Goal: Task Accomplishment & Management: Use online tool/utility

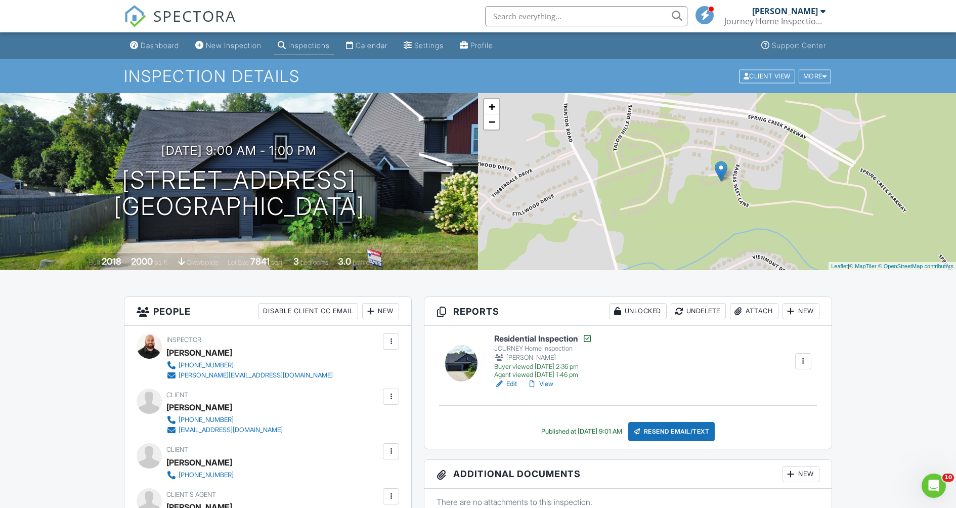
click at [330, 49] on div "Inspections" at bounding box center [308, 45] width 41 height 9
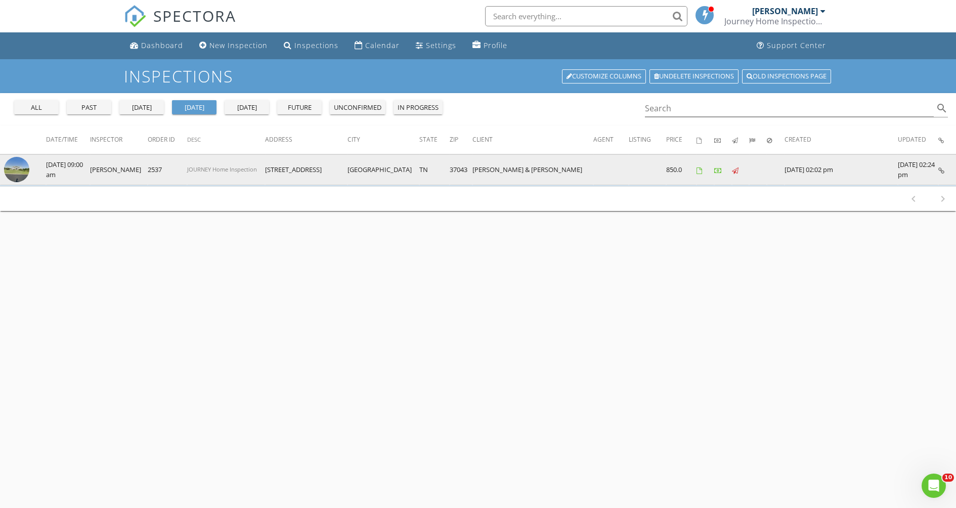
click at [12, 171] on img at bounding box center [16, 169] width 25 height 25
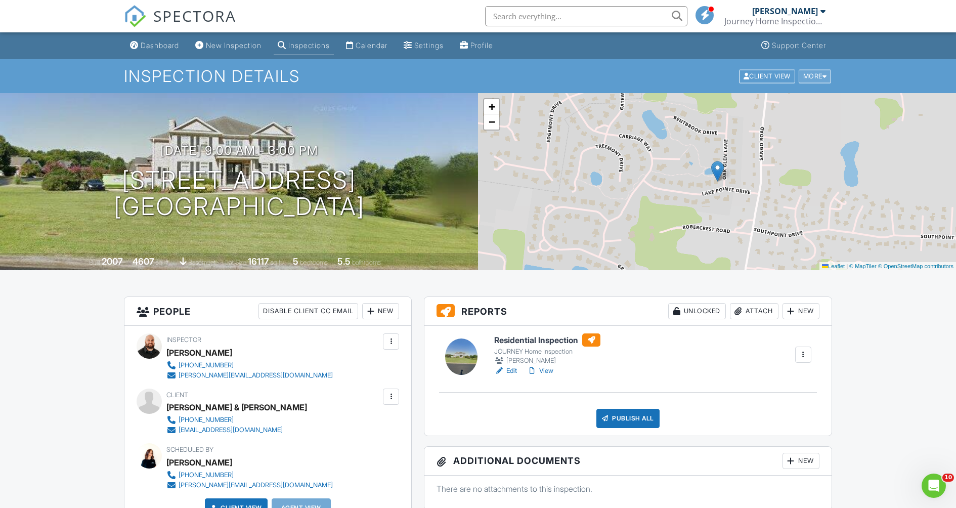
click at [817, 83] on div "More" at bounding box center [814, 76] width 33 height 14
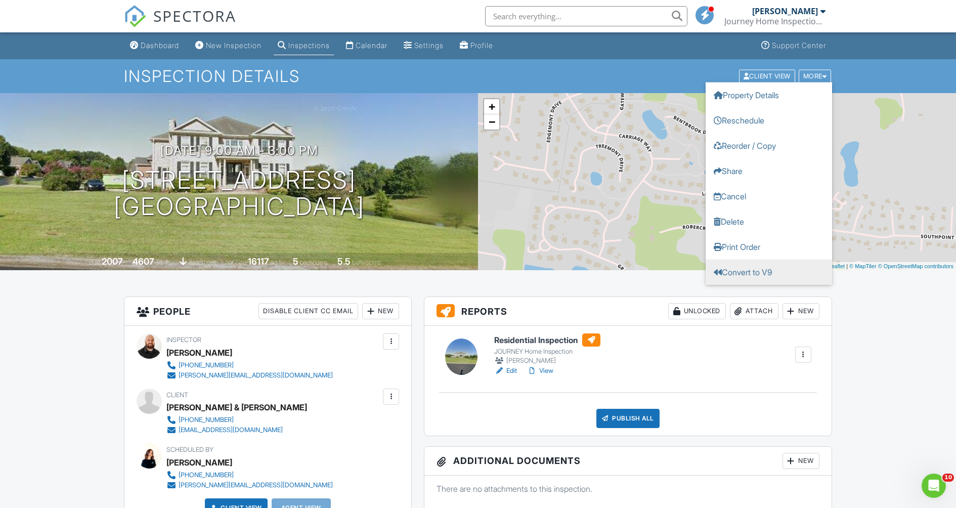
click at [785, 270] on link "Convert to V9" at bounding box center [768, 271] width 126 height 25
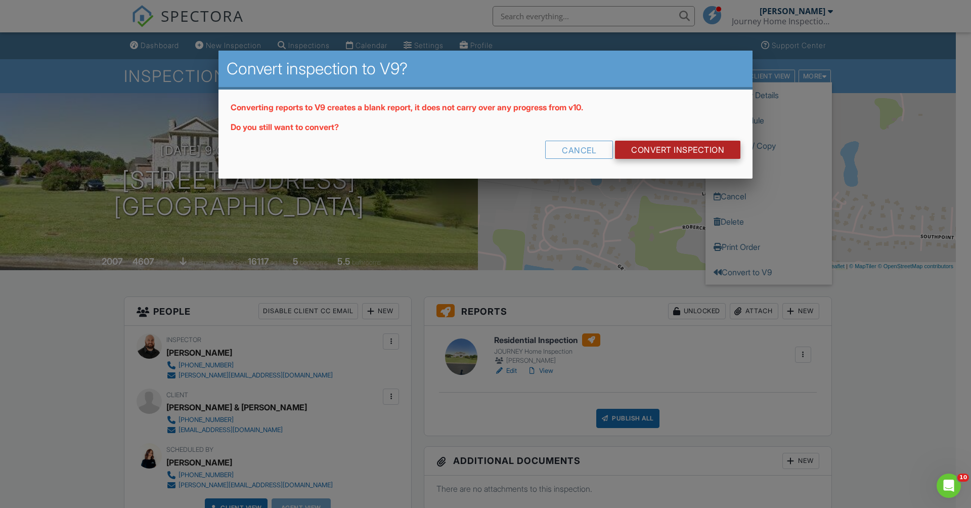
click at [644, 158] on link "CONVERT INSPECTION" at bounding box center [677, 150] width 125 height 18
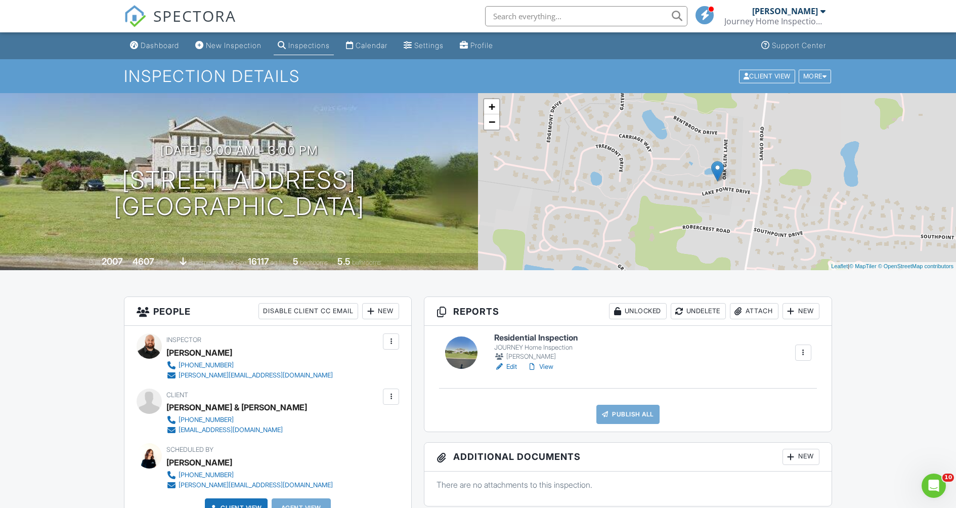
click at [513, 372] on link "Edit" at bounding box center [505, 367] width 23 height 10
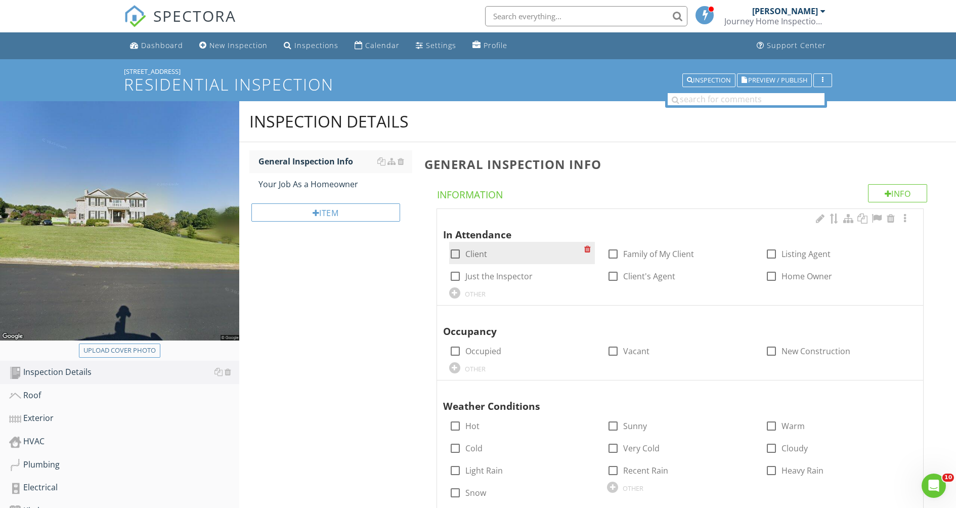
click at [459, 262] on div at bounding box center [455, 253] width 17 height 17
checkbox input "true"
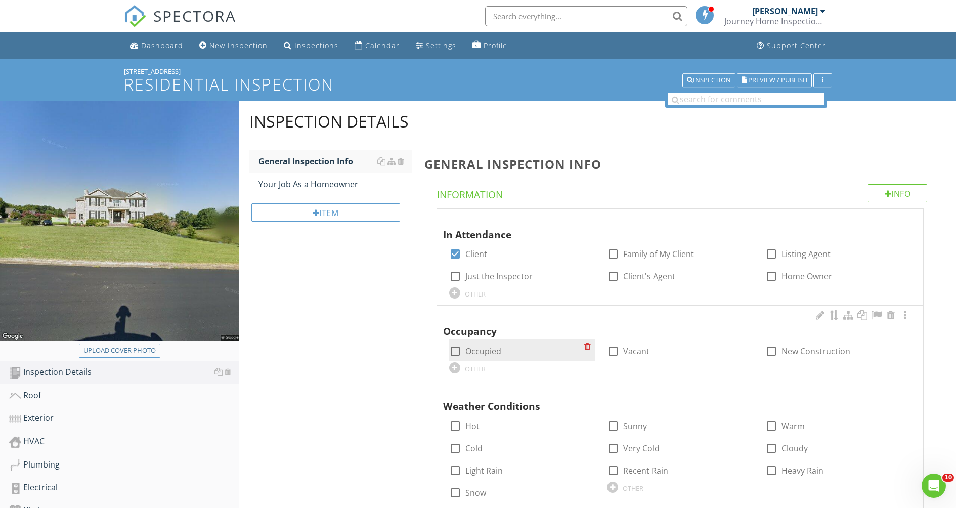
click at [460, 360] on div at bounding box center [455, 350] width 17 height 17
checkbox input "true"
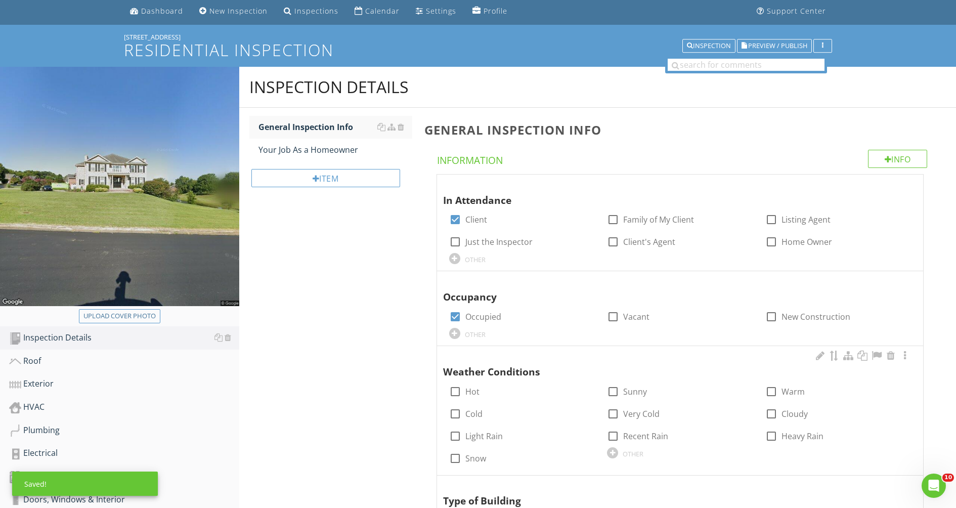
scroll to position [136, 0]
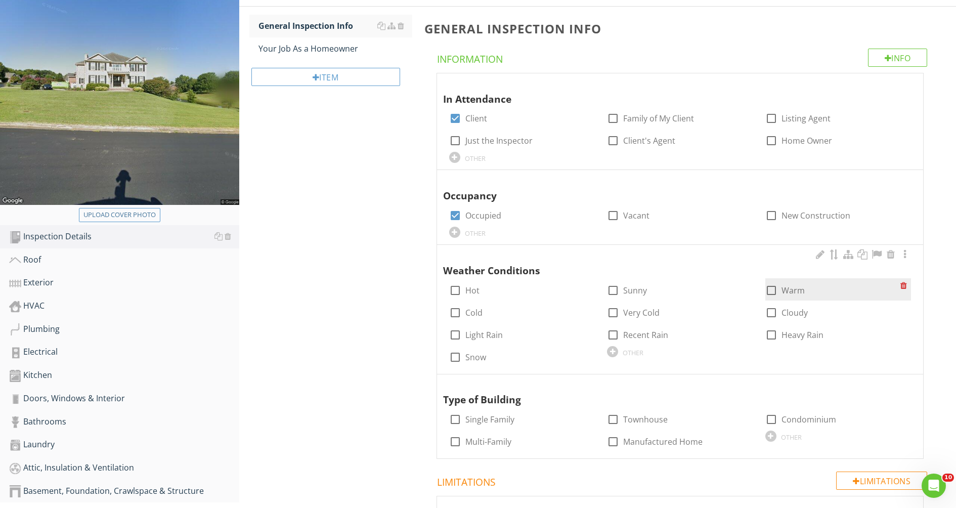
click at [767, 299] on div at bounding box center [771, 290] width 17 height 17
checkbox input "true"
click at [615, 299] on div at bounding box center [612, 290] width 17 height 17
checkbox input "true"
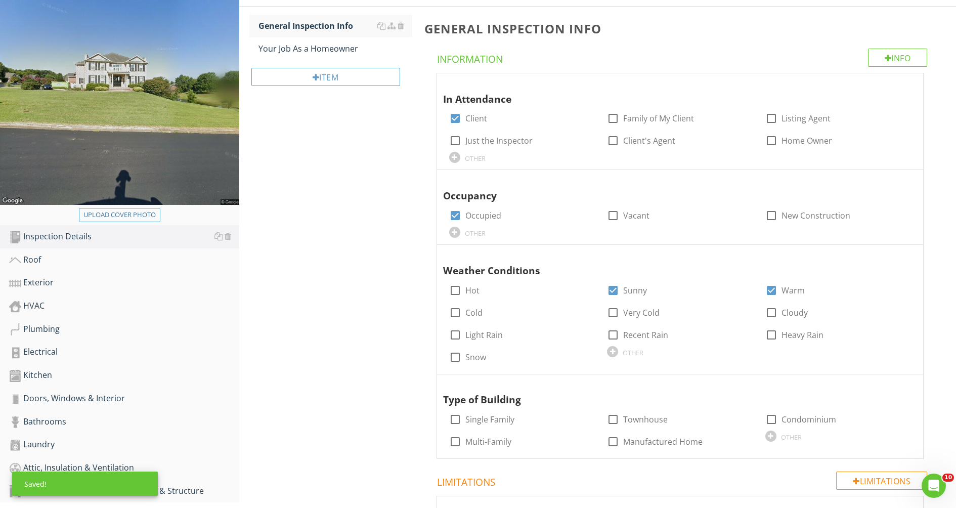
scroll to position [284, 0]
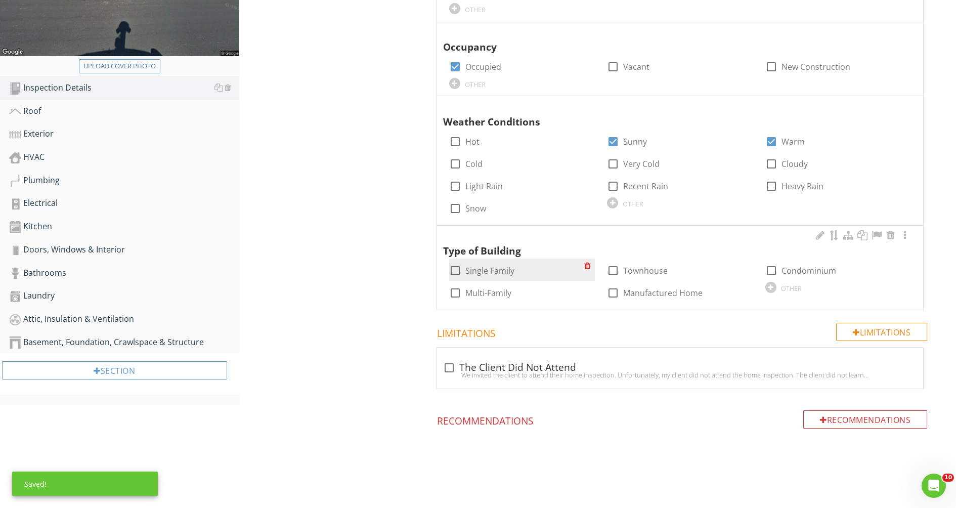
click at [458, 279] on div at bounding box center [455, 270] width 17 height 17
checkbox input "true"
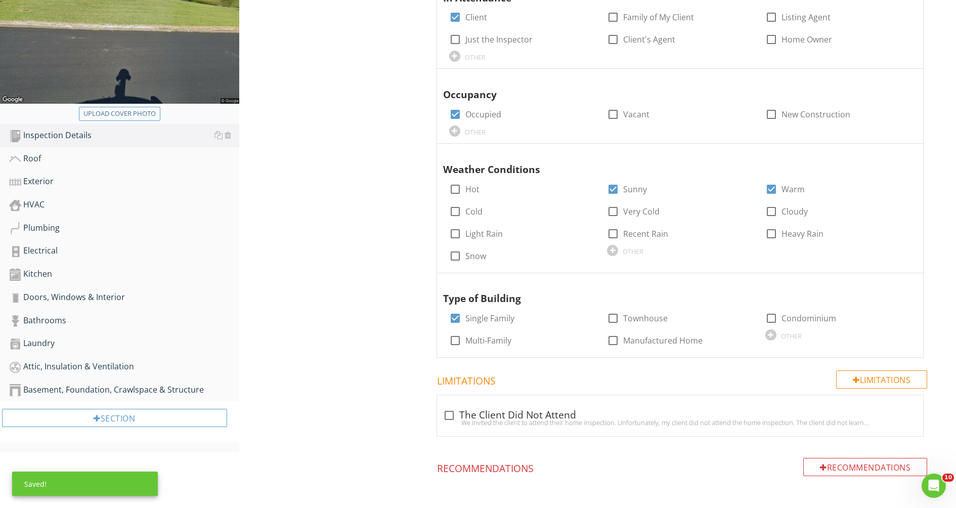
scroll to position [0, 0]
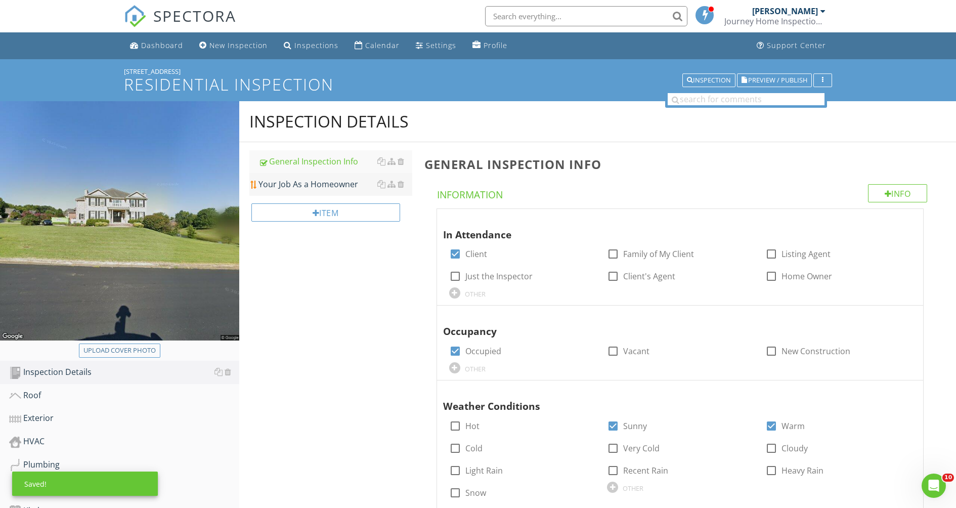
click at [310, 190] on div "Your Job As a Homeowner" at bounding box center [335, 184] width 154 height 12
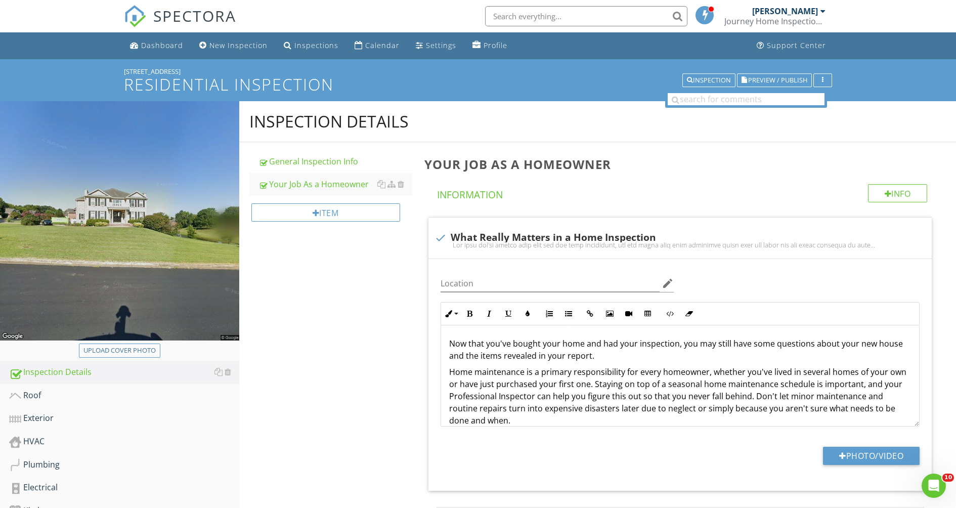
scroll to position [33, 0]
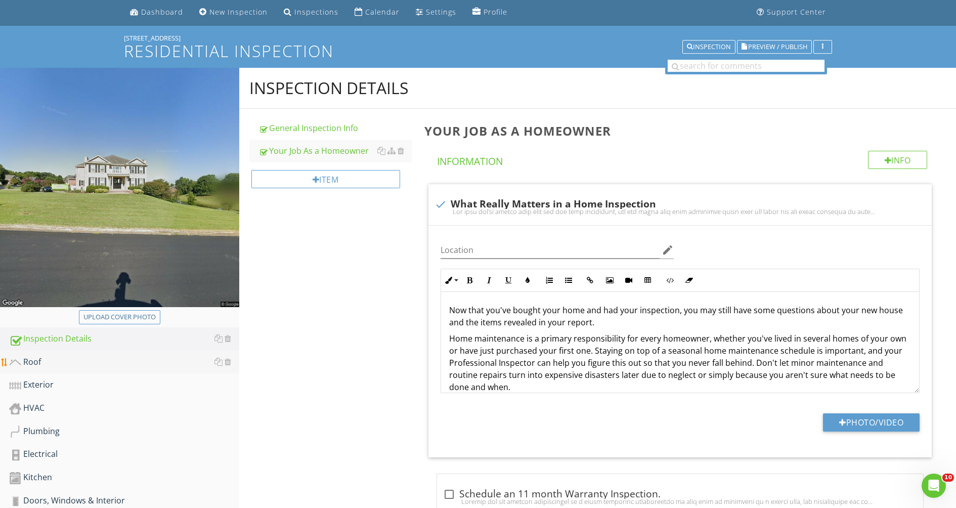
click at [30, 369] on div "Roof" at bounding box center [124, 361] width 230 height 13
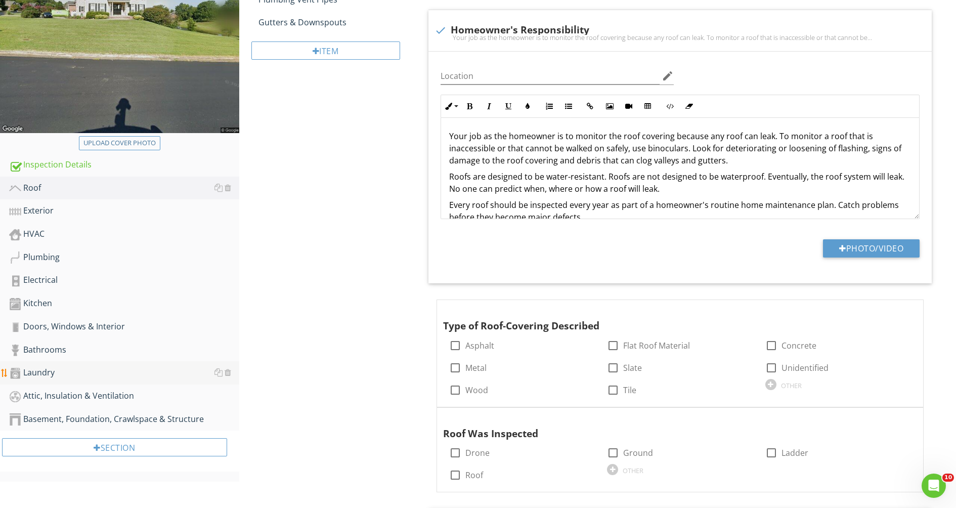
scroll to position [377, 0]
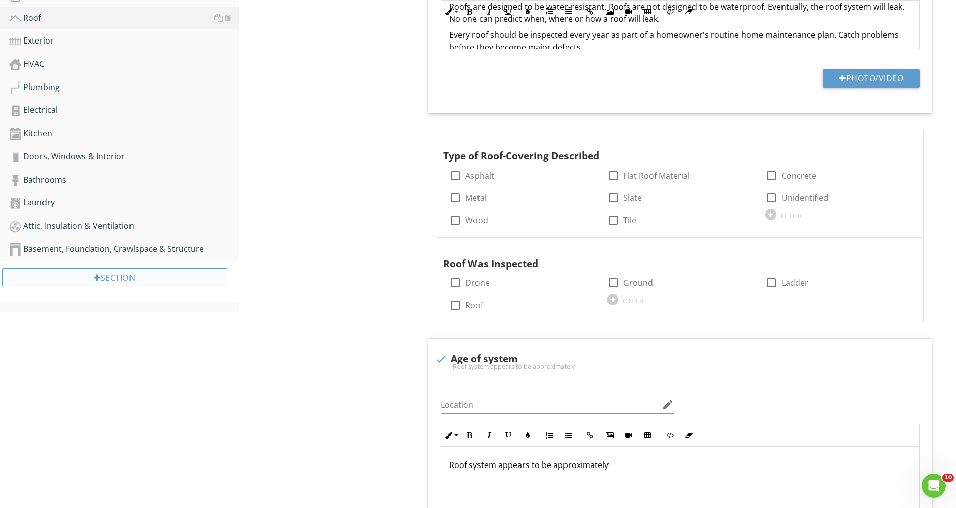
click at [125, 286] on div "Section" at bounding box center [114, 277] width 225 height 18
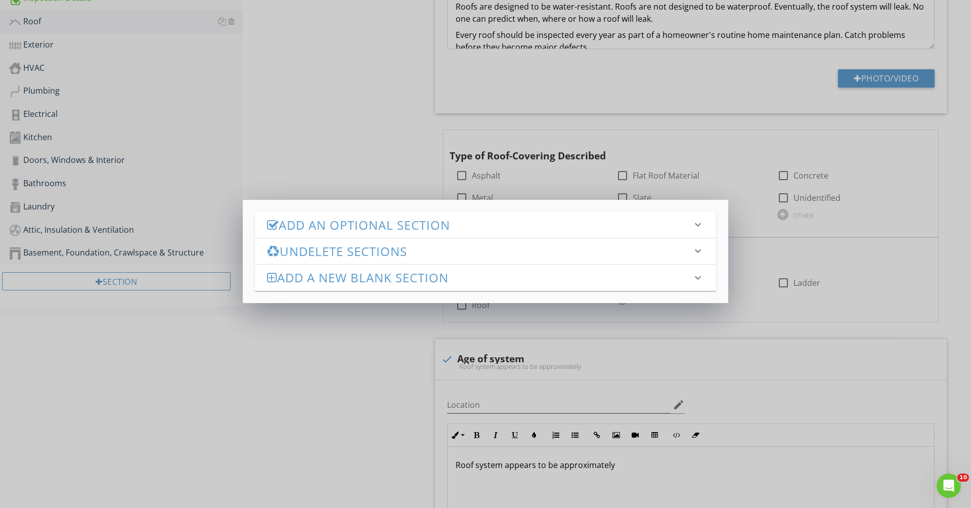
click at [343, 229] on h3 "Add an Optional Section" at bounding box center [479, 225] width 425 height 14
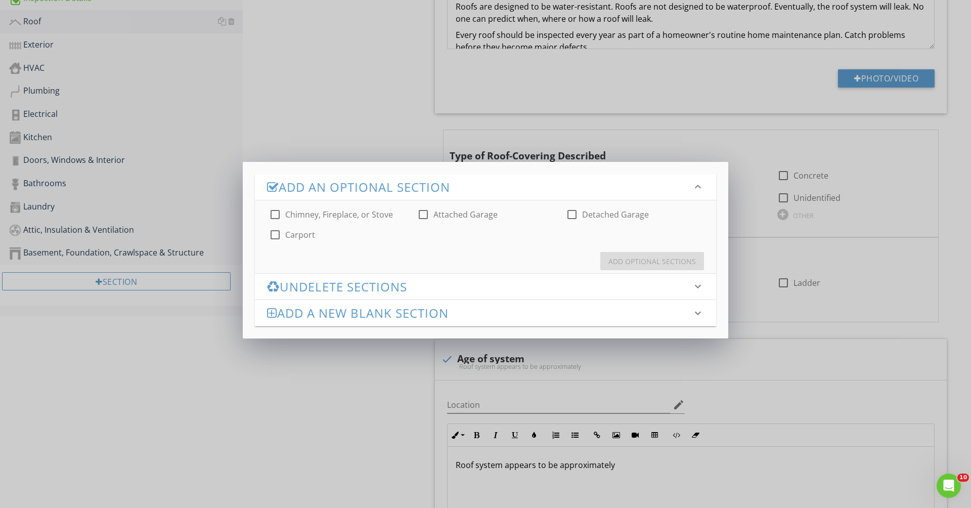
click at [276, 221] on div at bounding box center [274, 214] width 17 height 17
checkbox input "true"
click at [425, 217] on div at bounding box center [423, 214] width 17 height 17
checkbox input "true"
click at [632, 265] on div "Add Optional Sections" at bounding box center [651, 261] width 87 height 11
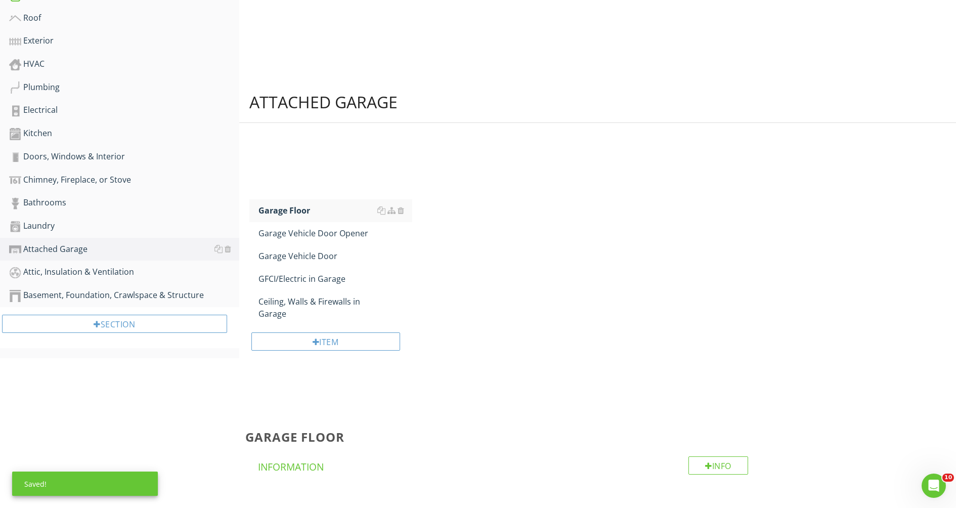
scroll to position [258, 0]
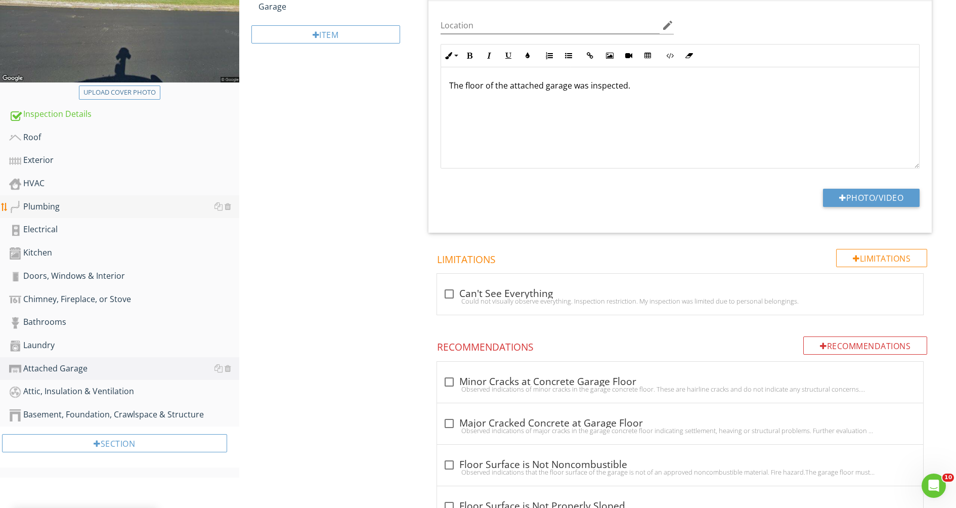
click at [51, 209] on div "Plumbing" at bounding box center [124, 206] width 230 height 13
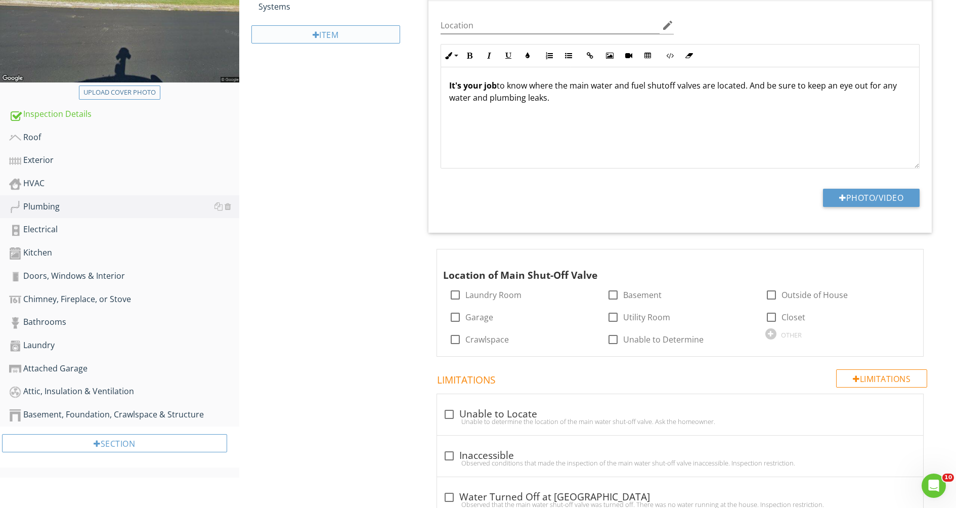
click at [304, 43] on div "Item" at bounding box center [325, 34] width 149 height 18
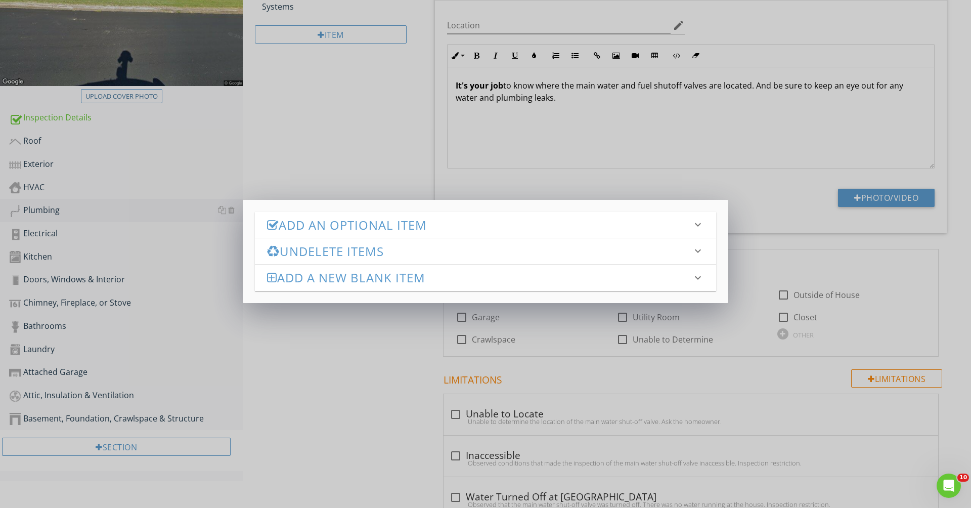
click at [449, 224] on h3 "Add an Optional Item" at bounding box center [479, 225] width 425 height 14
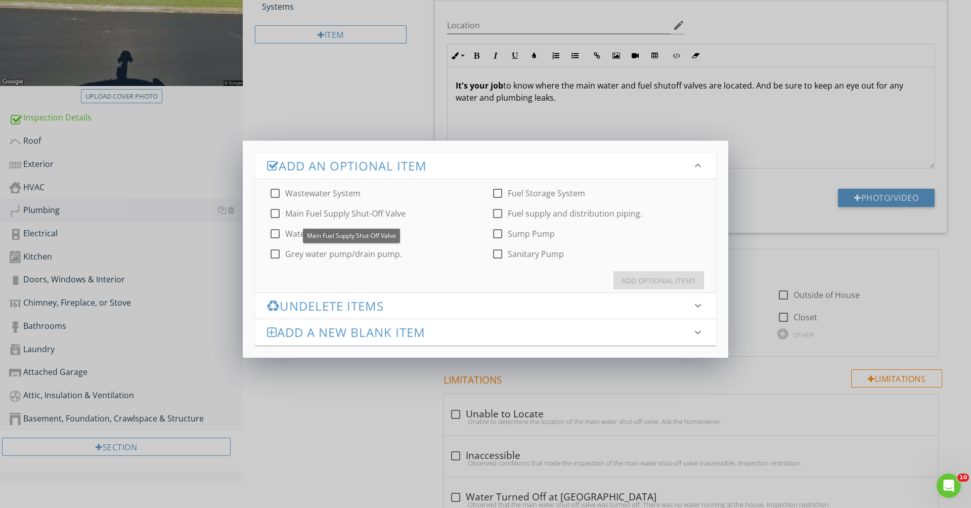
click at [277, 212] on div at bounding box center [274, 213] width 17 height 17
checkbox input "true"
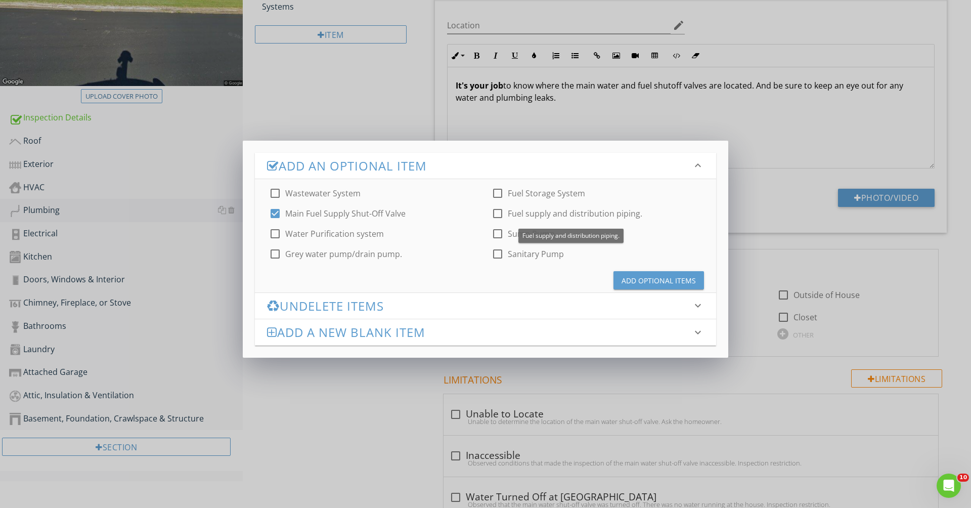
click at [499, 220] on div at bounding box center [497, 213] width 17 height 17
checkbox input "true"
click at [646, 285] on div "Add Optional Items" at bounding box center [658, 280] width 74 height 11
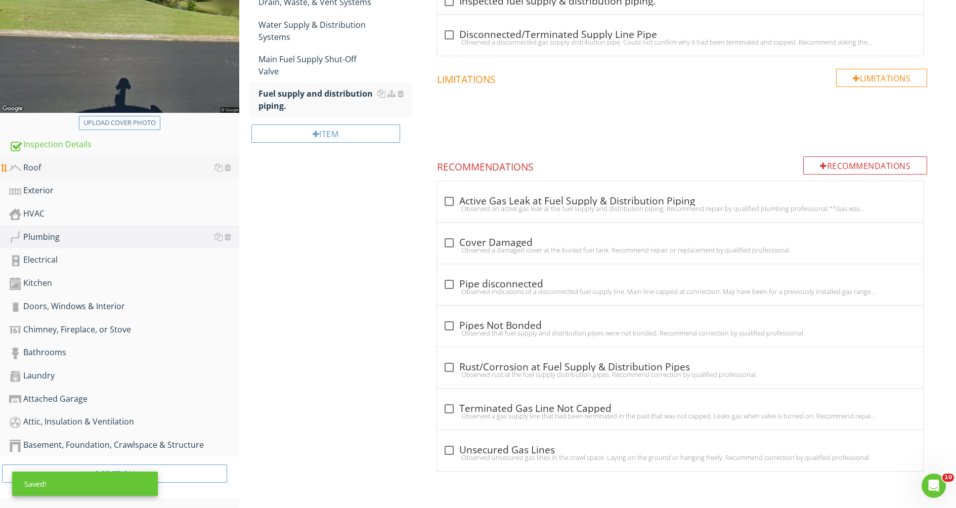
click at [53, 161] on div "Roof" at bounding box center [124, 167] width 230 height 13
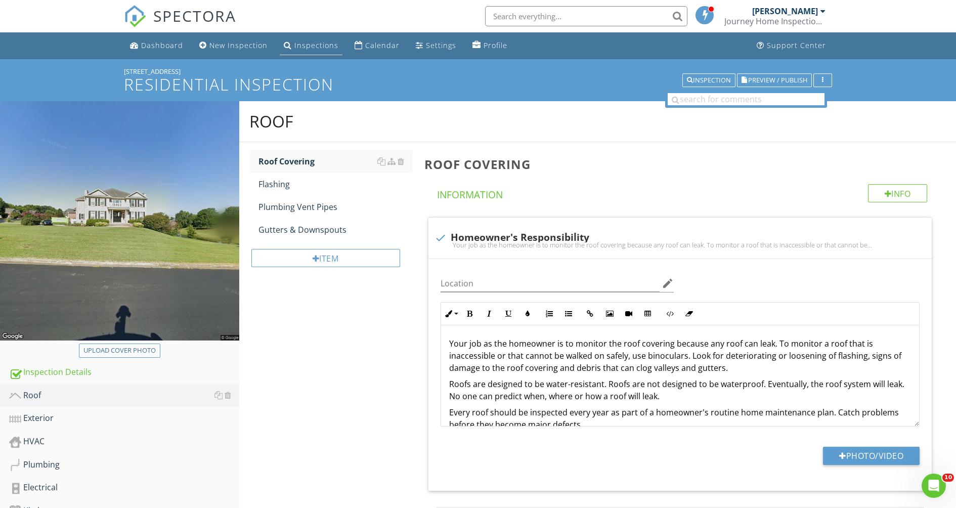
click at [338, 47] on div "Inspections" at bounding box center [316, 45] width 44 height 10
